Goal: Task Accomplishment & Management: Complete application form

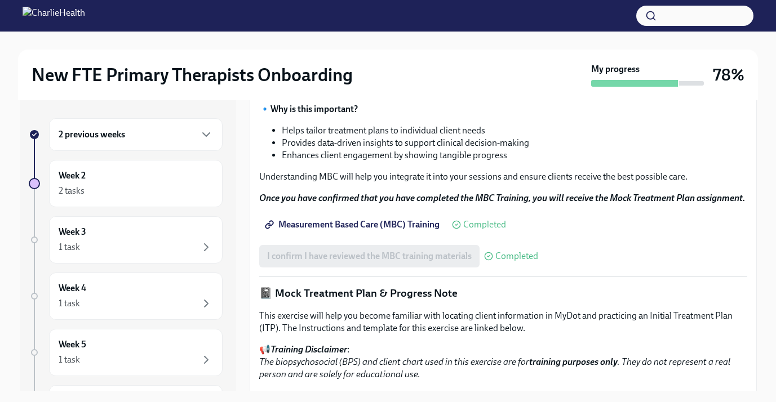
scroll to position [504, 0]
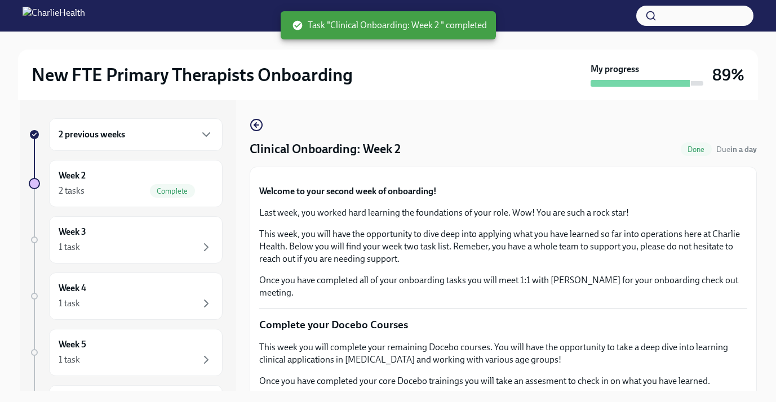
scroll to position [2, 0]
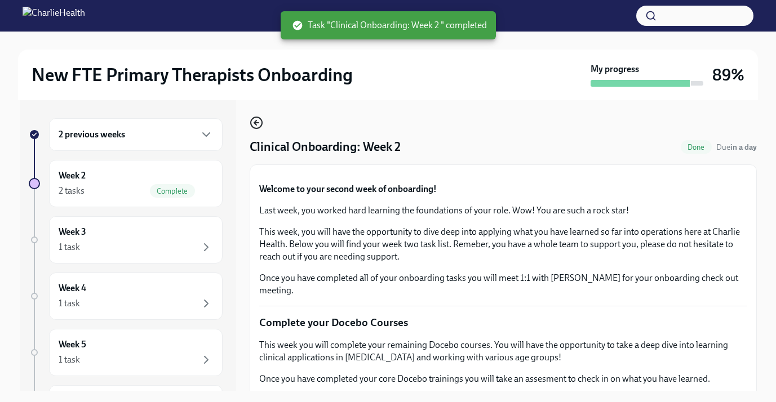
click at [250, 123] on icon "button" at bounding box center [257, 123] width 14 height 14
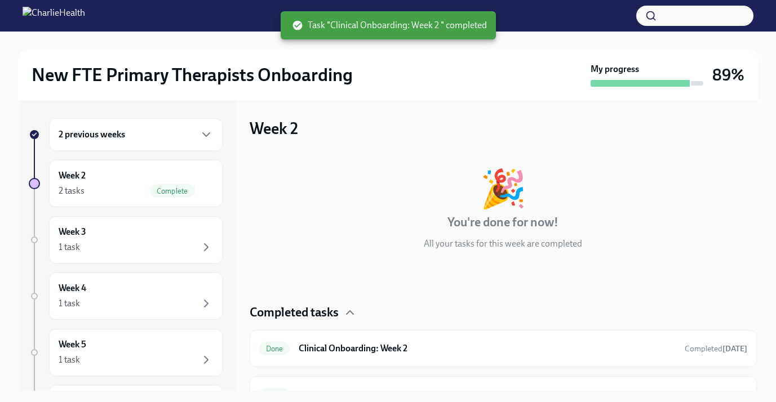
scroll to position [23, 0]
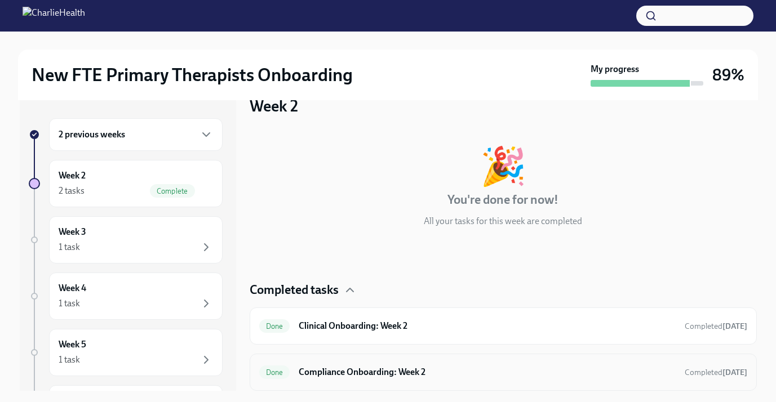
click at [312, 368] on h6 "Compliance Onboarding: Week 2" at bounding box center [487, 372] width 376 height 12
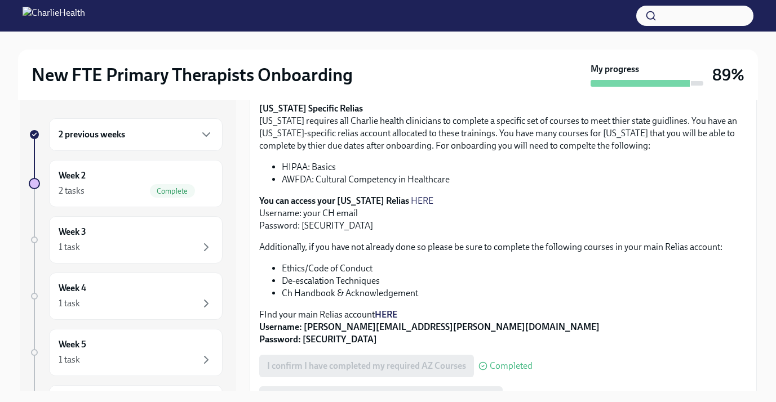
scroll to position [241, 0]
drag, startPoint x: 339, startPoint y: 168, endPoint x: 282, endPoint y: 167, distance: 56.9
click at [282, 167] on li "HIPAA: Basics" at bounding box center [514, 168] width 465 height 12
copy li "HIPAA: Basics"
click at [390, 315] on strong "HERE" at bounding box center [386, 315] width 23 height 11
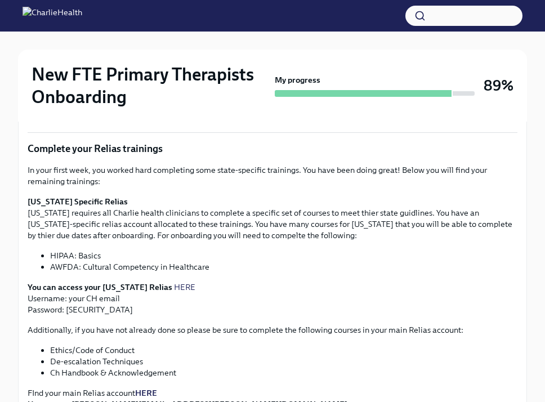
scroll to position [230, 0]
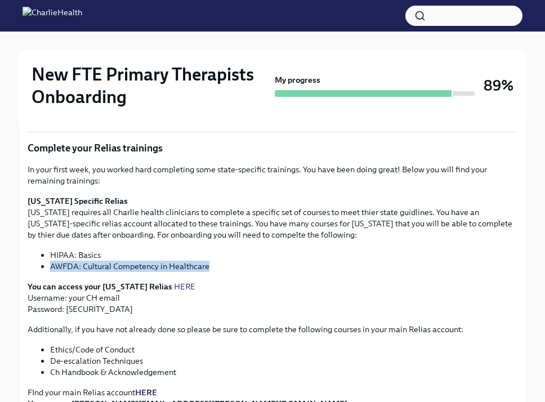
drag, startPoint x: 213, startPoint y: 269, endPoint x: 51, endPoint y: 265, distance: 161.7
click at [51, 265] on li "AWFDA: Cultural Competency in Healthcare" at bounding box center [284, 266] width 468 height 11
copy li "AWFDA: Cultural Competency in Healthcare"
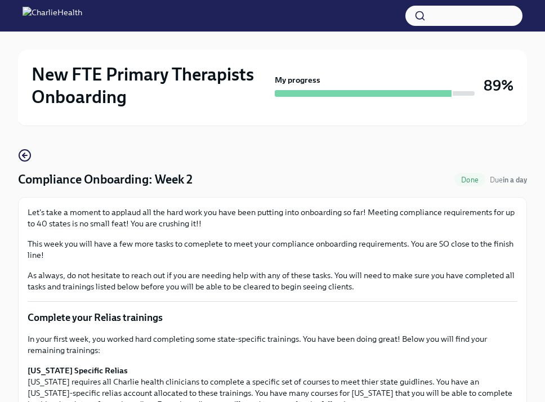
scroll to position [60, 0]
click at [20, 155] on icon "button" at bounding box center [25, 156] width 14 height 14
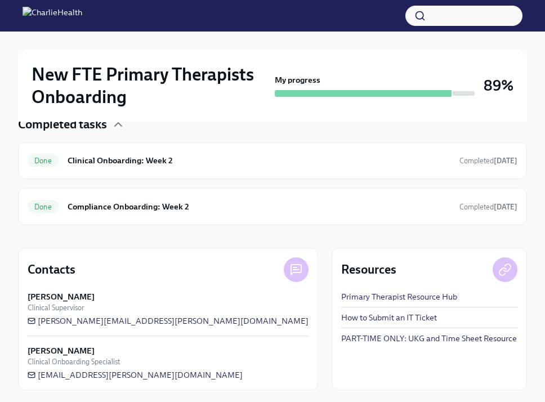
scroll to position [285, 0]
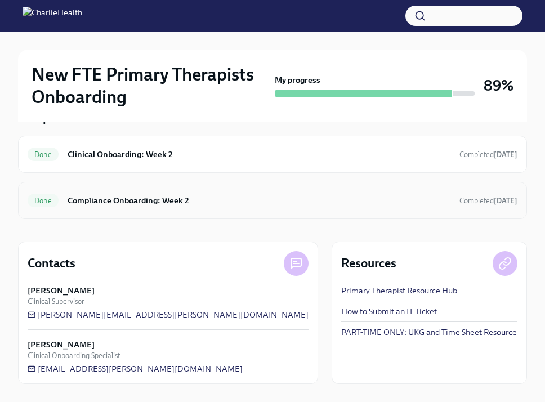
click at [124, 209] on div "Done Compliance Onboarding: Week 2 Completed [DATE]" at bounding box center [273, 201] width 490 height 18
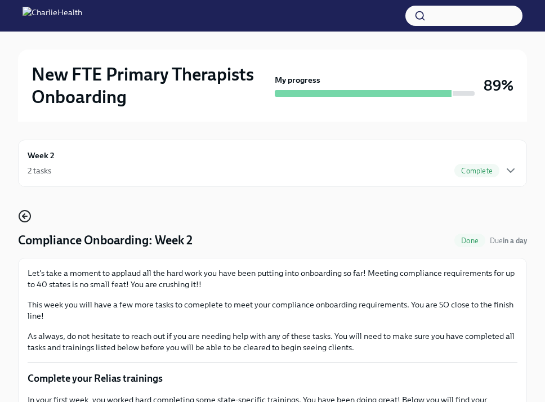
click at [27, 214] on icon "button" at bounding box center [25, 217] width 14 height 14
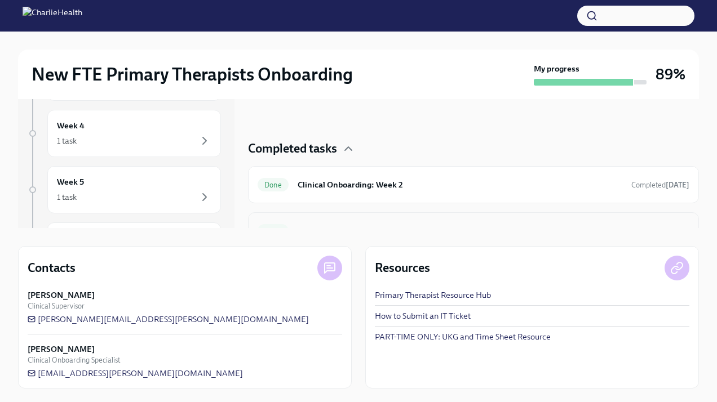
scroll to position [21, 0]
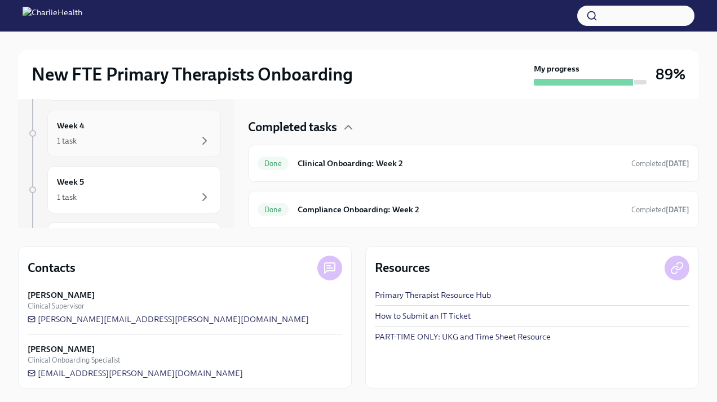
click at [131, 147] on div "1 task" at bounding box center [134, 141] width 154 height 14
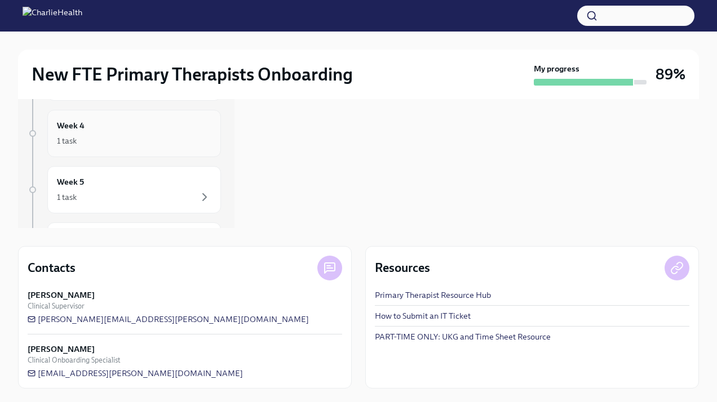
scroll to position [107, 0]
click at [109, 145] on div "1 task" at bounding box center [134, 147] width 154 height 14
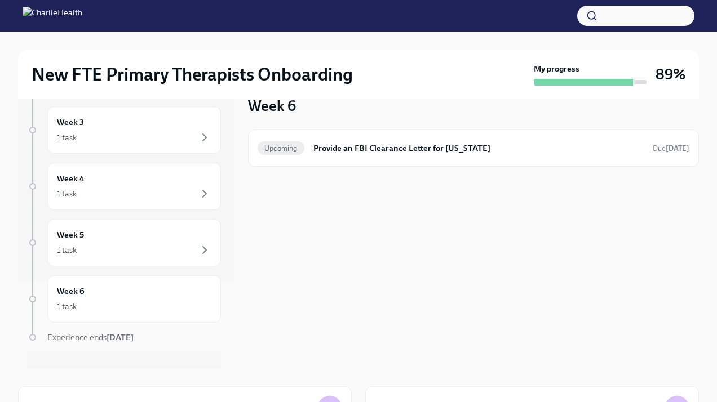
click at [346, 140] on div "Upcoming Provide an FBI Clearance Letter for [US_STATE] Due [DATE]" at bounding box center [473, 148] width 432 height 18
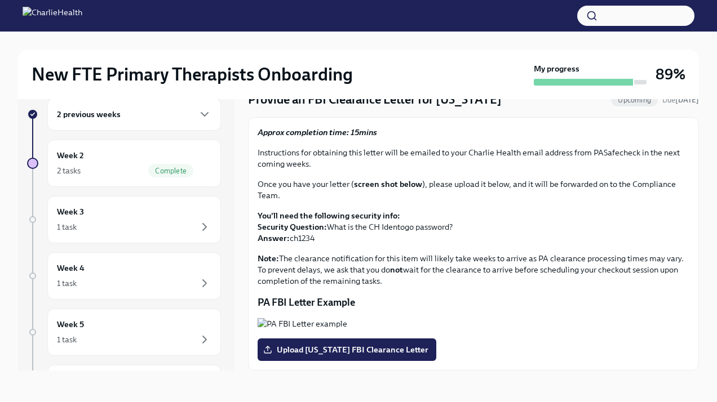
scroll to position [56, 0]
click at [145, 221] on div "1 task" at bounding box center [134, 227] width 154 height 14
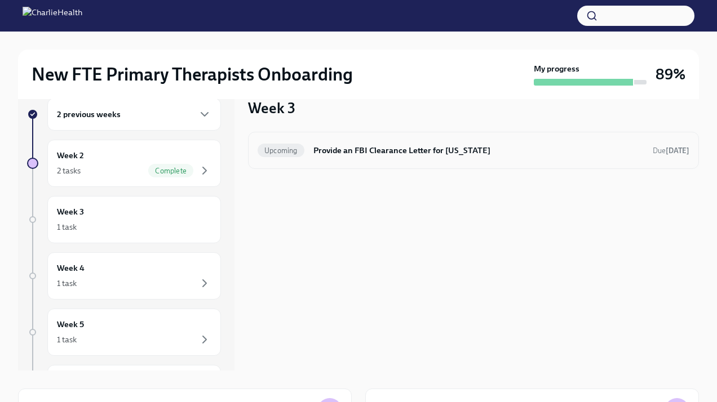
click at [354, 150] on h6 "Provide an FBI Clearance Letter for [US_STATE]" at bounding box center [478, 150] width 330 height 12
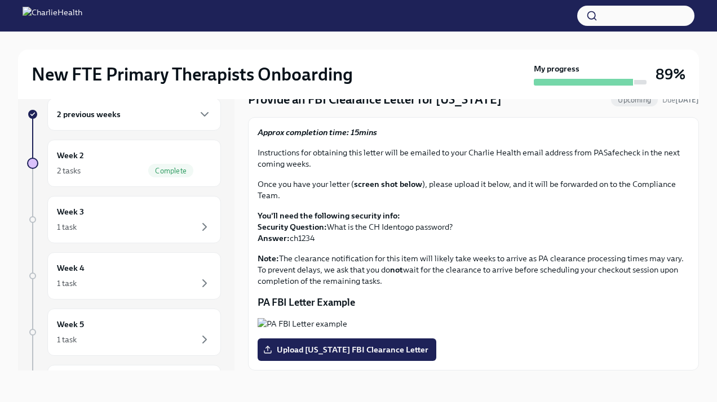
scroll to position [162, 0]
click at [334, 345] on span "Upload [US_STATE] FBI Clearance Letter" at bounding box center [346, 349] width 163 height 11
click at [0, 0] on input "Upload [US_STATE] FBI Clearance Letter" at bounding box center [0, 0] width 0 height 0
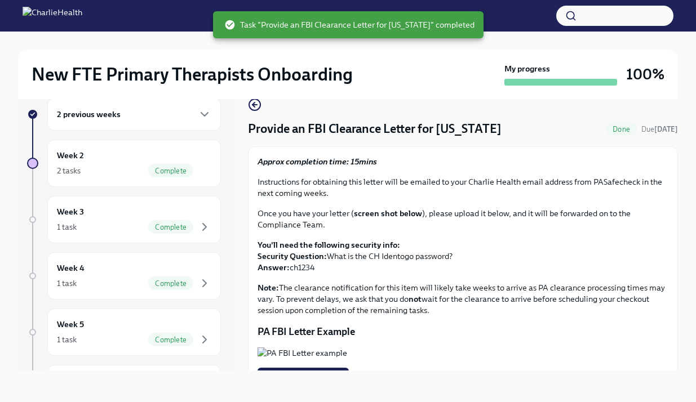
scroll to position [0, 0]
